Goal: Transaction & Acquisition: Purchase product/service

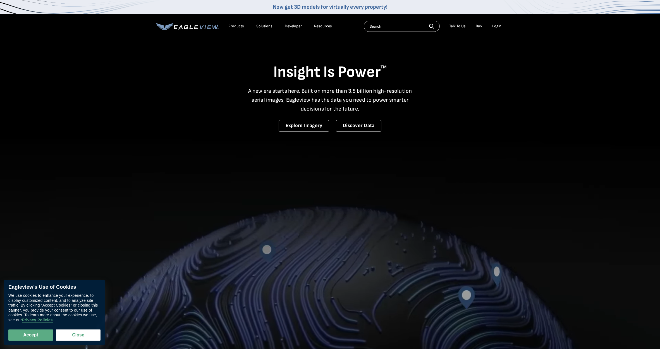
click at [500, 27] on div "Login" at bounding box center [497, 26] width 9 height 5
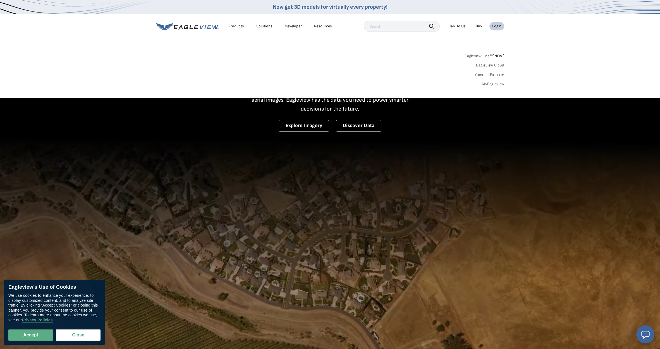
click at [489, 83] on link "MyEagleview" at bounding box center [493, 84] width 22 height 5
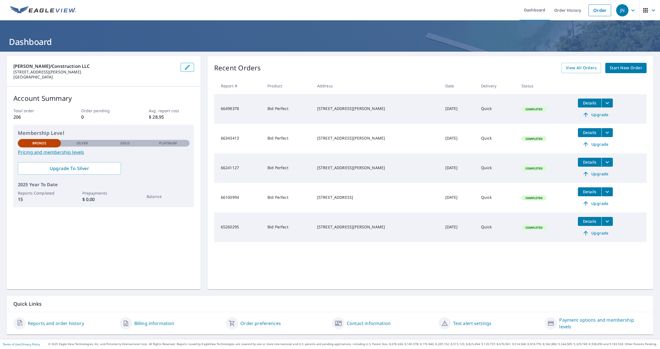
click at [617, 65] on span "Start New Order" at bounding box center [626, 68] width 32 height 7
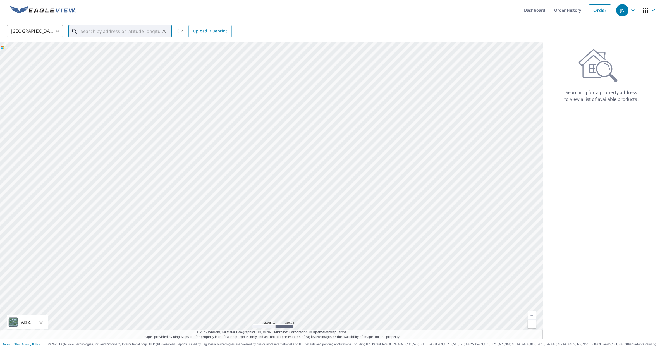
click at [132, 31] on input "text" at bounding box center [121, 31] width 80 height 16
click at [97, 52] on p "Mckinney, TX 75070" at bounding box center [124, 54] width 88 height 6
type input "3000 Palmdale Dr Mckinney, TX 75070"
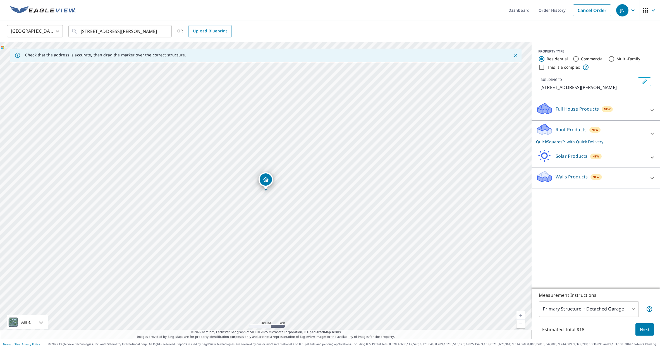
click at [577, 133] on p "Roof Products" at bounding box center [571, 129] width 31 height 7
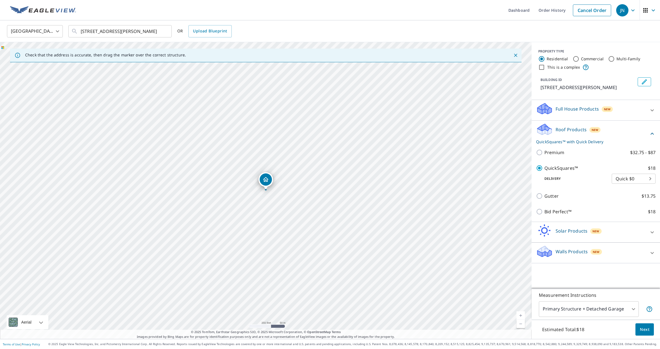
click at [642, 329] on span "Next" at bounding box center [644, 329] width 9 height 7
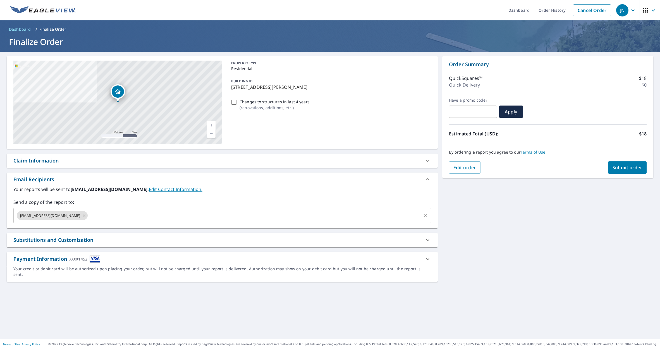
click at [82, 216] on icon at bounding box center [84, 216] width 4 height 6
click at [621, 164] on button "Submit order" at bounding box center [627, 167] width 39 height 12
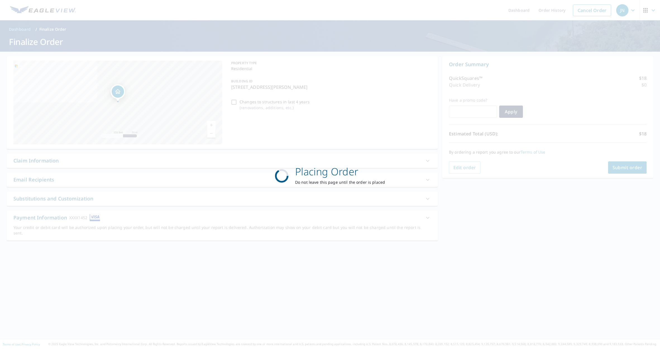
scroll to position [1, 0]
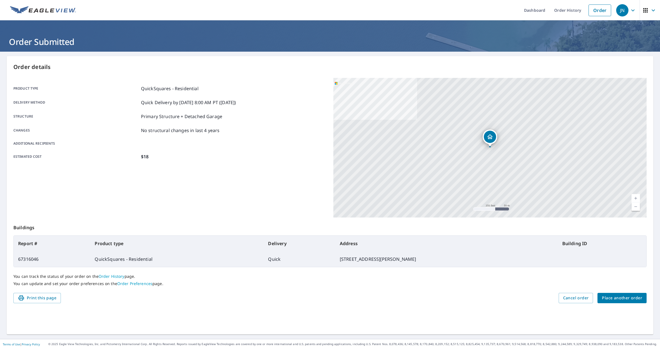
scroll to position [0, 0]
click at [65, 9] on img at bounding box center [43, 10] width 66 height 8
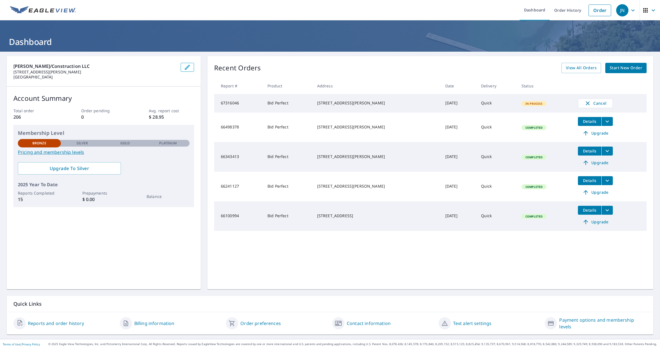
drag, startPoint x: 325, startPoint y: 155, endPoint x: 368, endPoint y: 162, distance: 44.4
click at [368, 160] on div "1918 Rustic Creek Dr Garland, TX 75040" at bounding box center [376, 157] width 119 height 6
